Goal: Find specific page/section: Find specific page/section

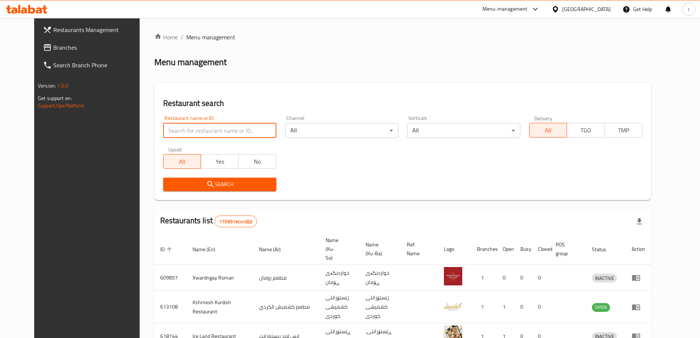
click at [210, 132] on input "search" at bounding box center [219, 130] width 113 height 15
paste input "Chef's Wings And Grill"
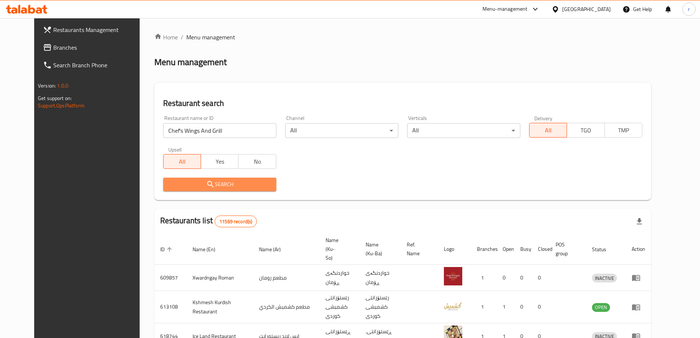
click at [172, 187] on span "Search" at bounding box center [219, 184] width 101 height 9
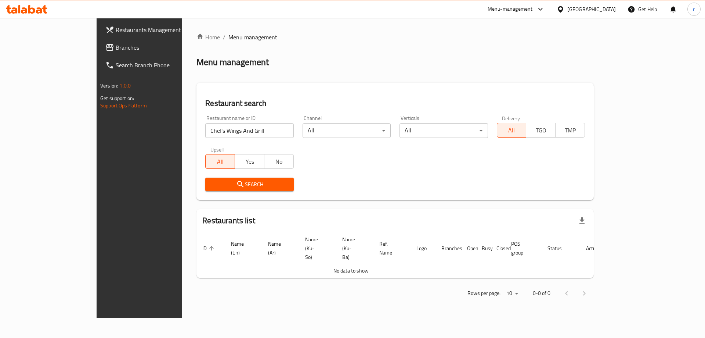
click at [226, 134] on input "Chef's Wings And Grill" at bounding box center [249, 130] width 88 height 15
click button "Search" at bounding box center [249, 184] width 88 height 14
type input "Chef"
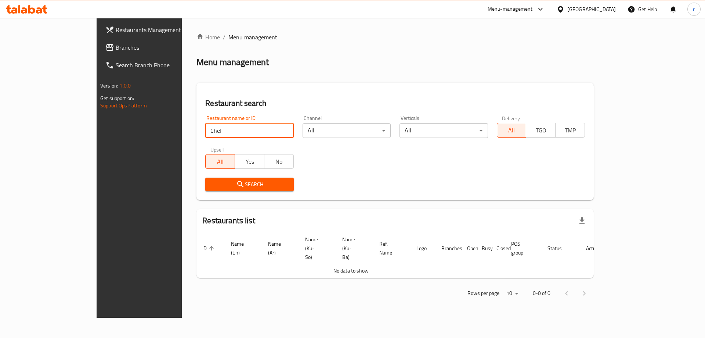
click button "Search" at bounding box center [249, 184] width 88 height 14
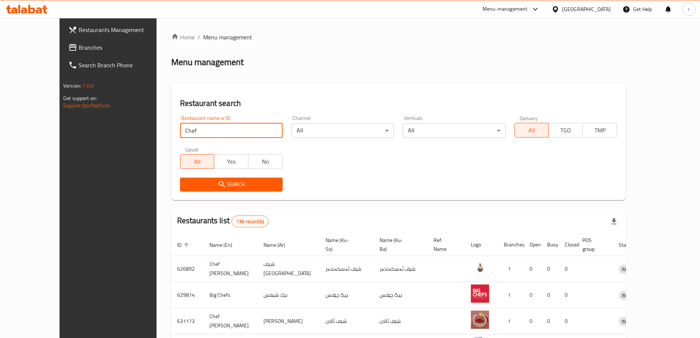
click at [79, 46] on span "Branches" at bounding box center [125, 47] width 92 height 9
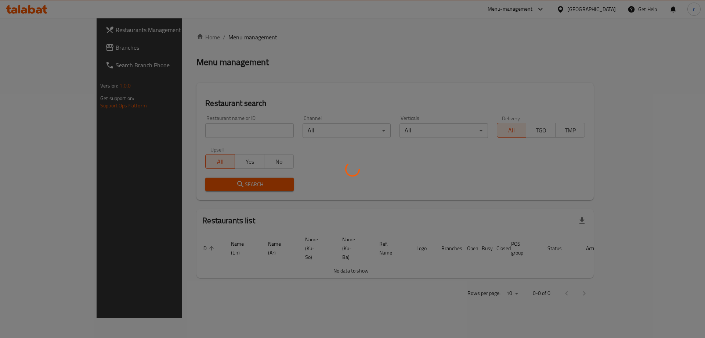
click at [173, 115] on div at bounding box center [352, 169] width 705 height 338
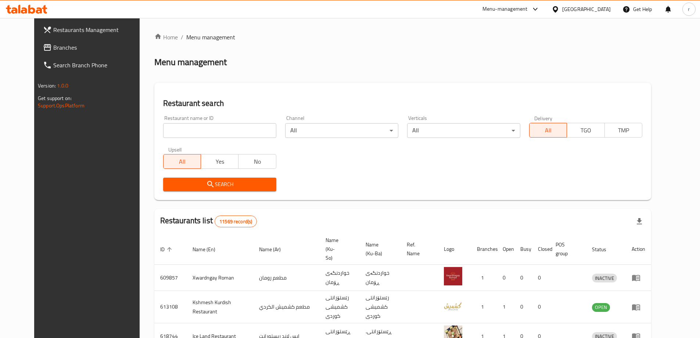
click at [81, 52] on link "Branches" at bounding box center [94, 48] width 114 height 18
